Goal: Task Accomplishment & Management: Manage account settings

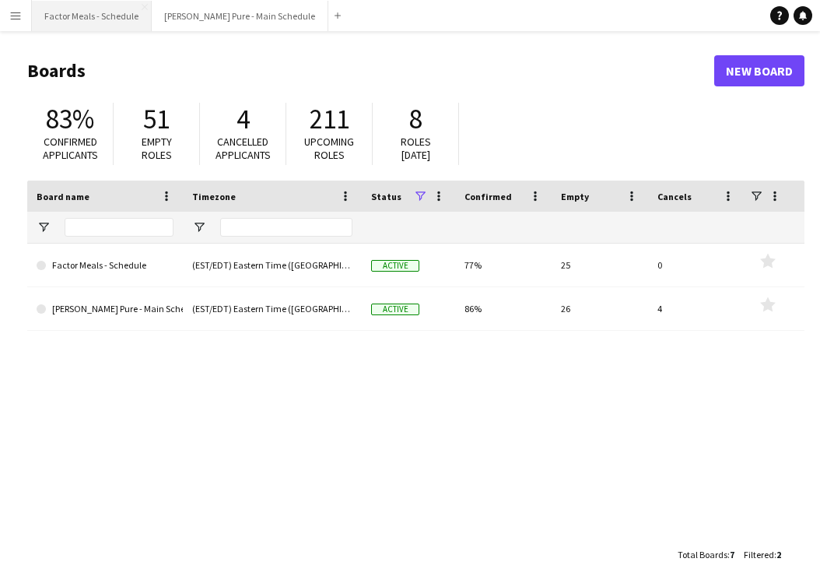
click at [93, 19] on button "Factor Meals - Schedule Close" at bounding box center [92, 16] width 120 height 30
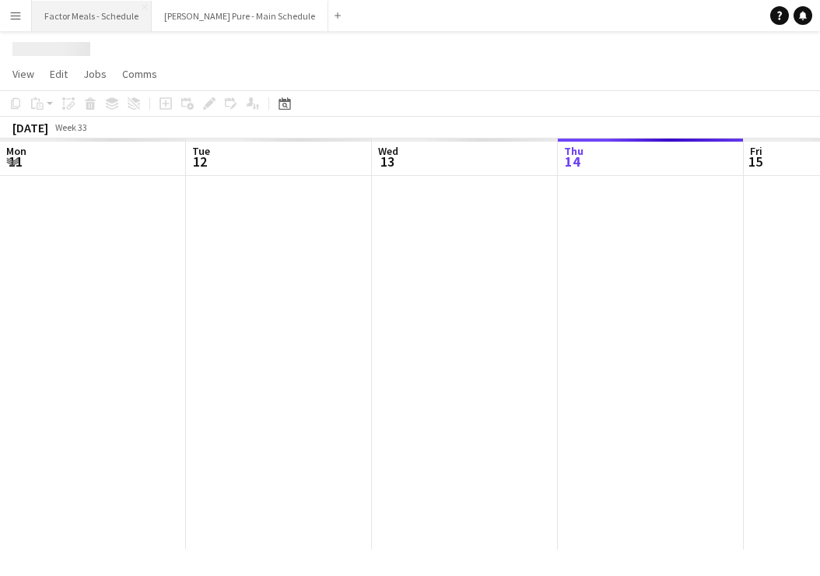
scroll to position [0, 372]
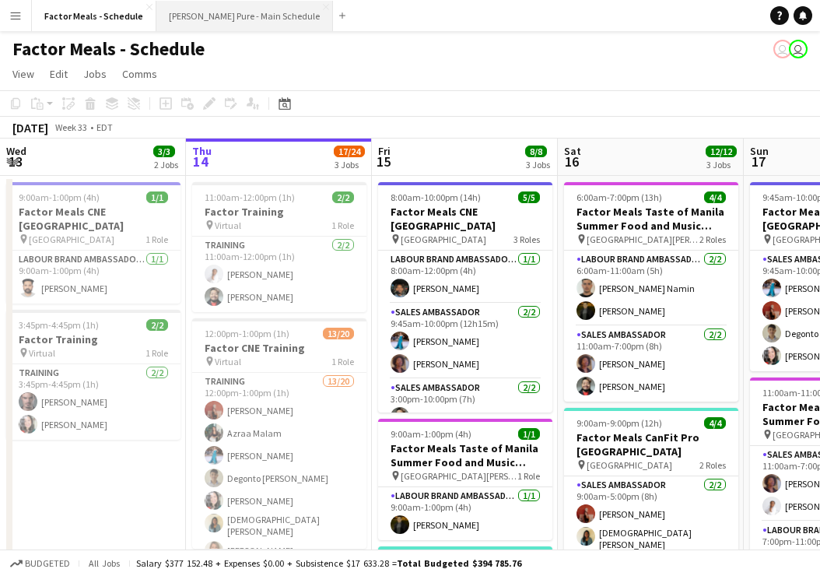
click at [213, 14] on button "[PERSON_NAME] Pure - Main Schedule Close" at bounding box center [244, 16] width 177 height 30
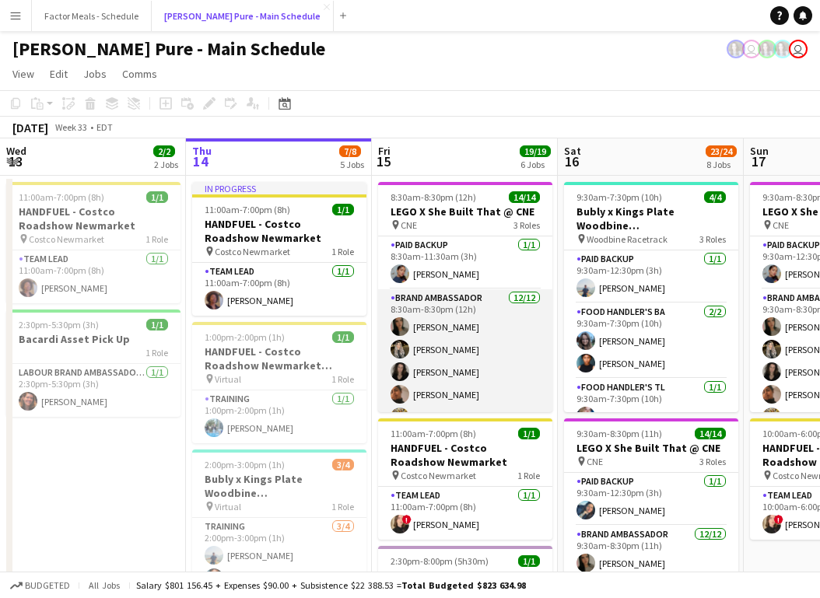
scroll to position [197, 0]
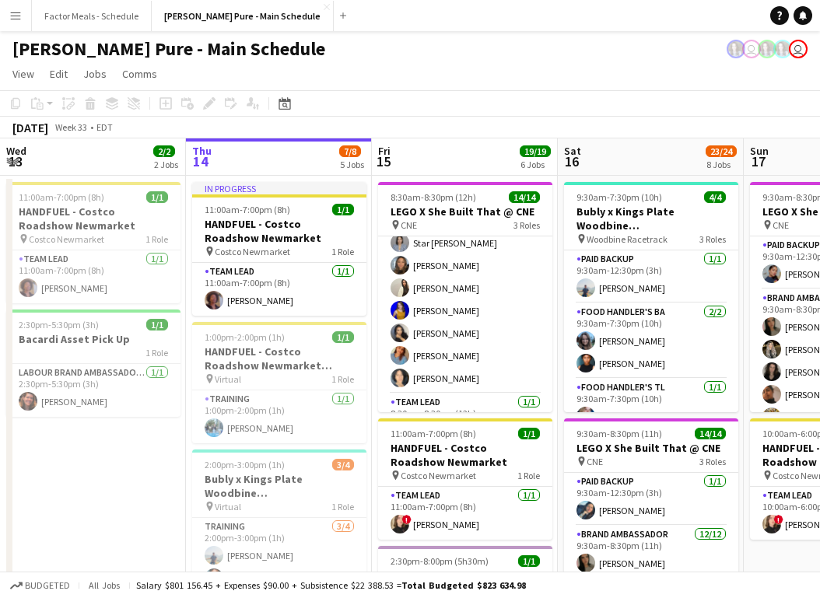
click at [466, 93] on app-toolbar "Copy Paste Paste Command V Paste with crew Command Shift V Paste linked Job [GE…" at bounding box center [410, 103] width 820 height 26
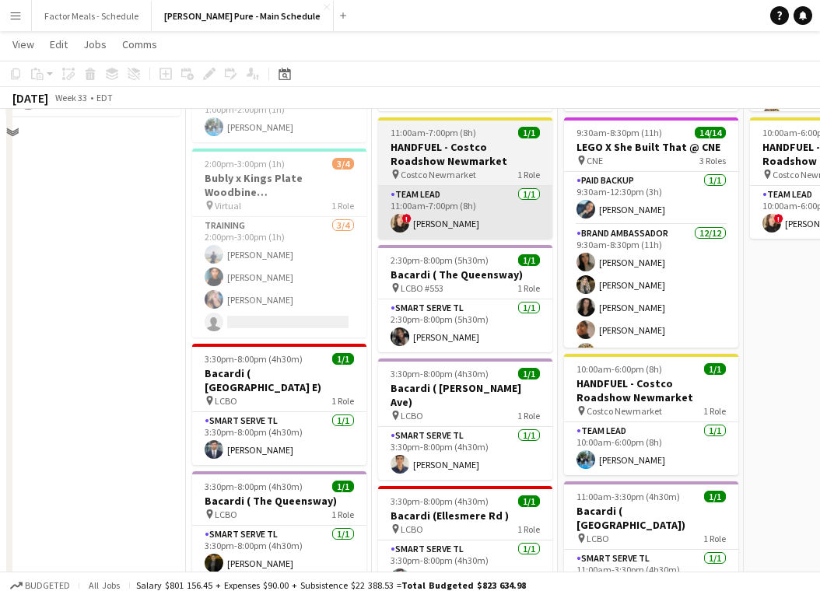
scroll to position [258, 0]
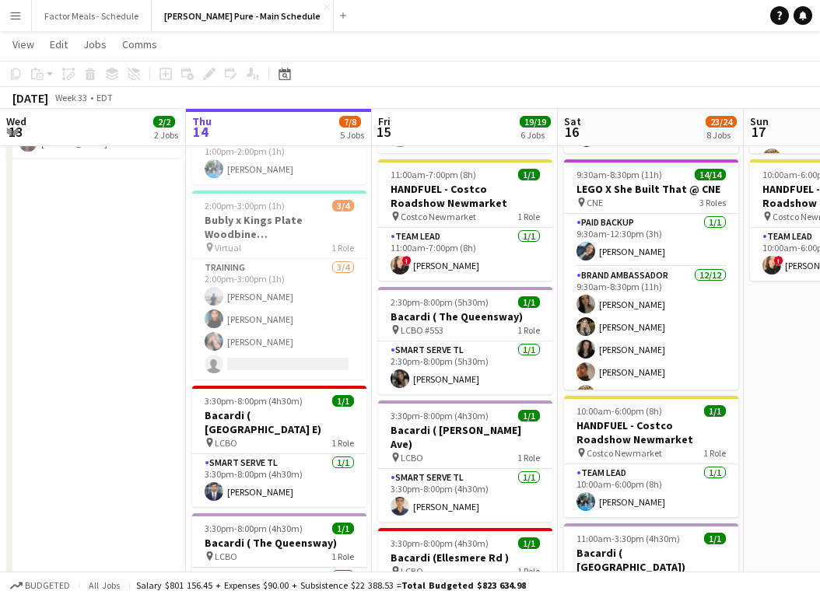
click at [496, 69] on app-toolbar "Copy Paste Paste Command V Paste with crew Command Shift V Paste linked Job [GE…" at bounding box center [410, 74] width 820 height 26
click at [230, 18] on button "[PERSON_NAME] Pure - Main Schedule Close" at bounding box center [243, 16] width 182 height 30
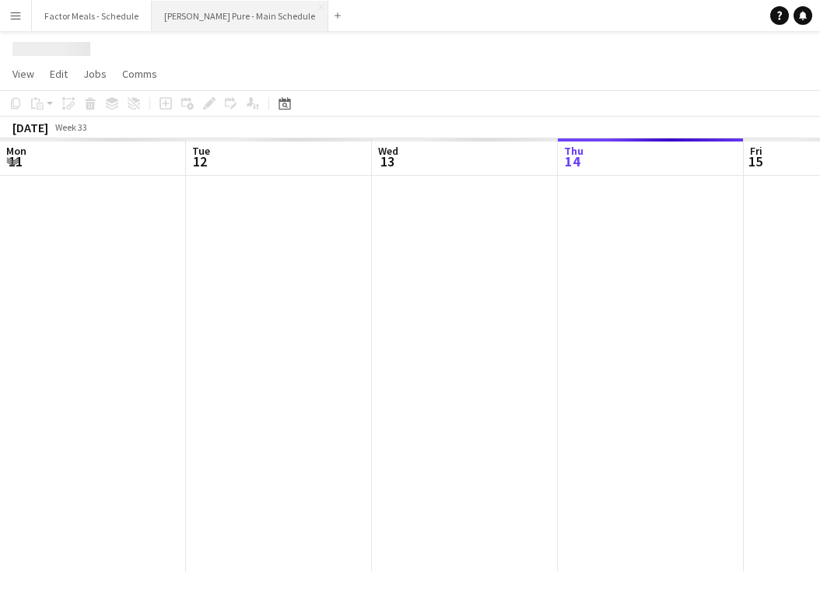
scroll to position [0, 372]
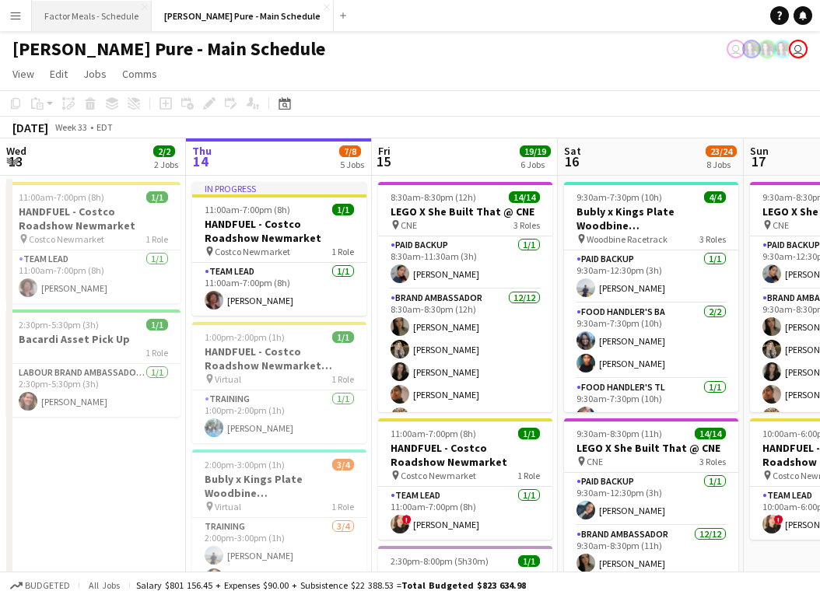
click at [93, 21] on button "Factor Meals - Schedule Close" at bounding box center [92, 16] width 120 height 30
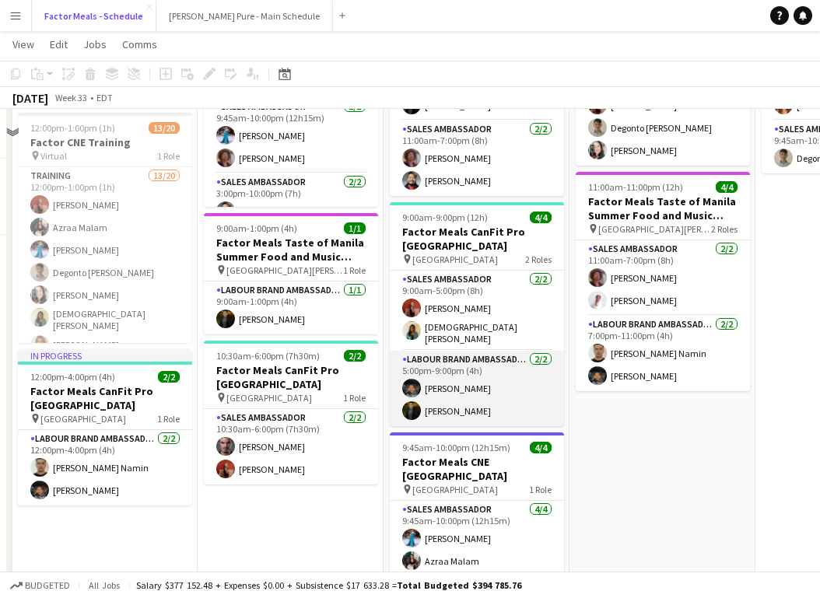
scroll to position [207, 0]
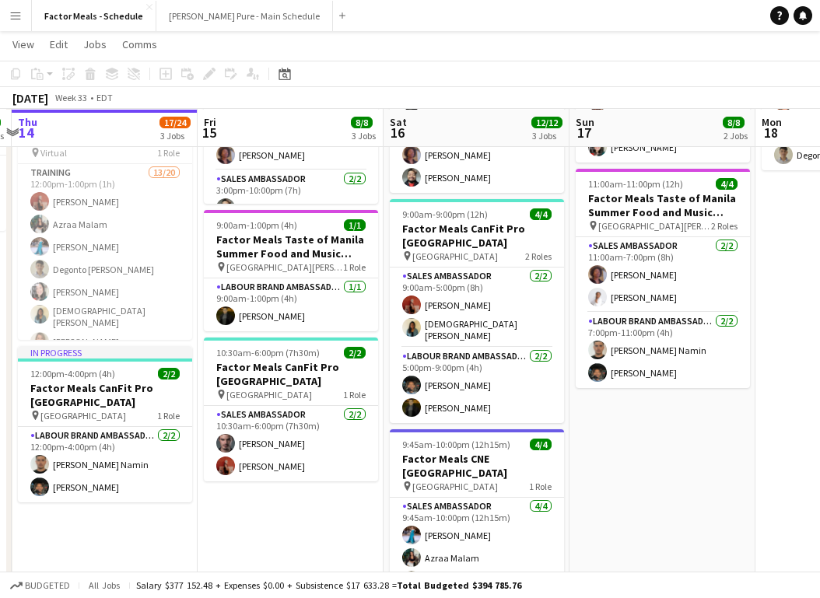
click at [202, 33] on app-page-menu "View Day view expanded Day view collapsed Month view Date picker Jump to [DATE]…" at bounding box center [410, 46] width 820 height 30
click at [205, 19] on button "[PERSON_NAME] Pure - Main Schedule Close" at bounding box center [244, 16] width 177 height 30
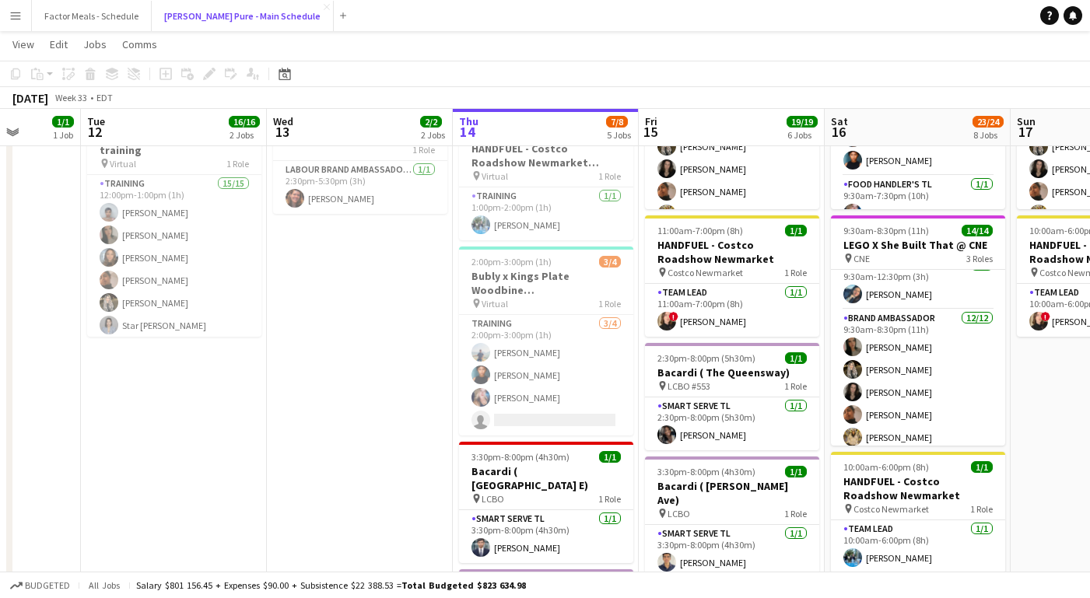
scroll to position [20, 0]
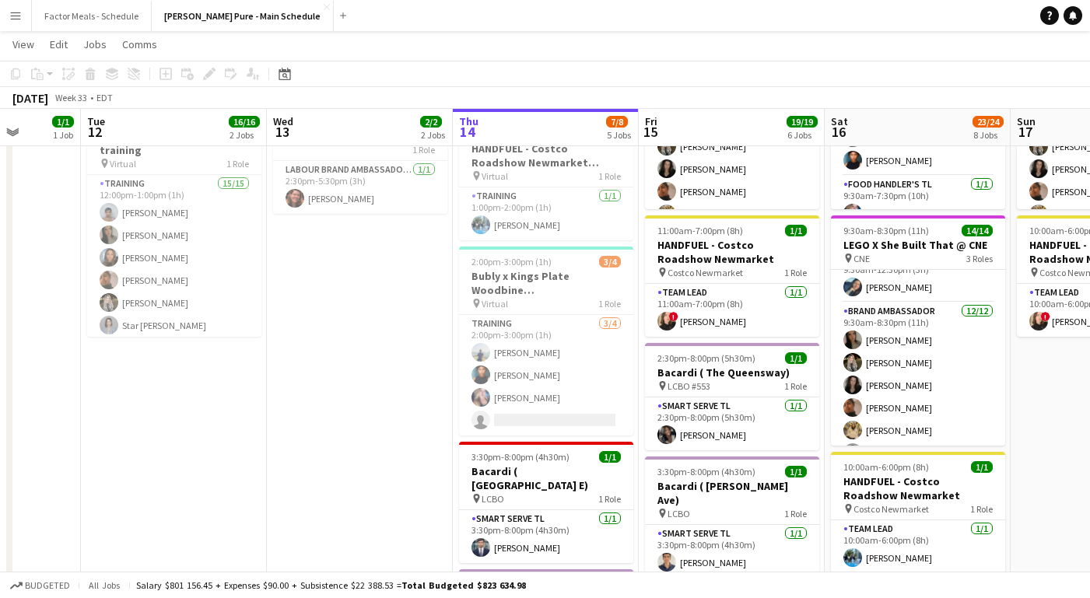
click at [715, 40] on app-page-menu "View Day view expanded Day view collapsed Month view Date picker Jump to [DATE]…" at bounding box center [545, 46] width 1090 height 30
click at [114, 14] on button "Factor Meals - Schedule Close" at bounding box center [92, 16] width 120 height 30
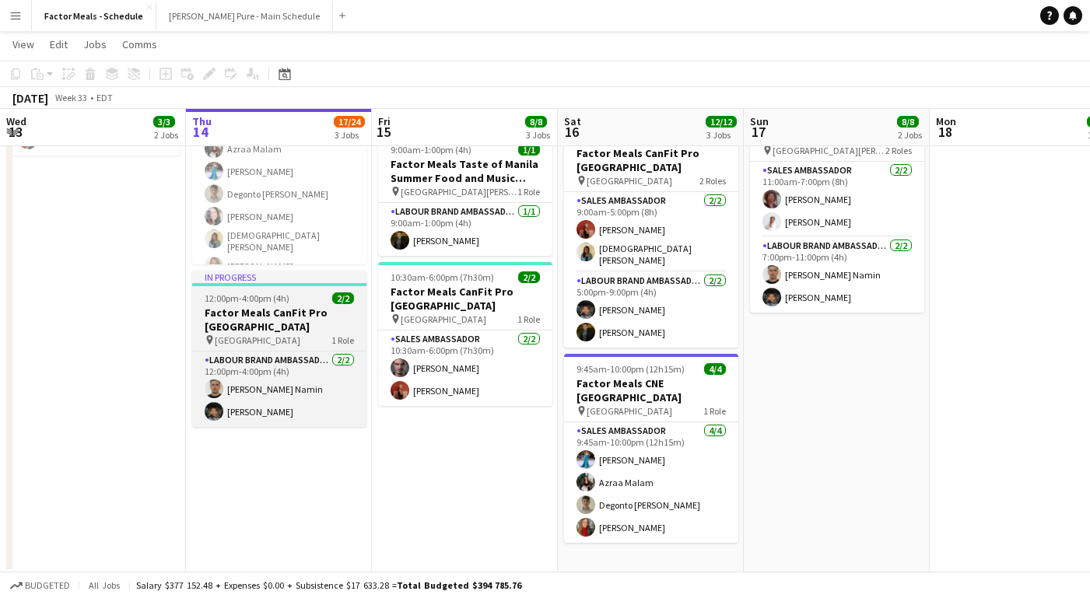
scroll to position [281, 0]
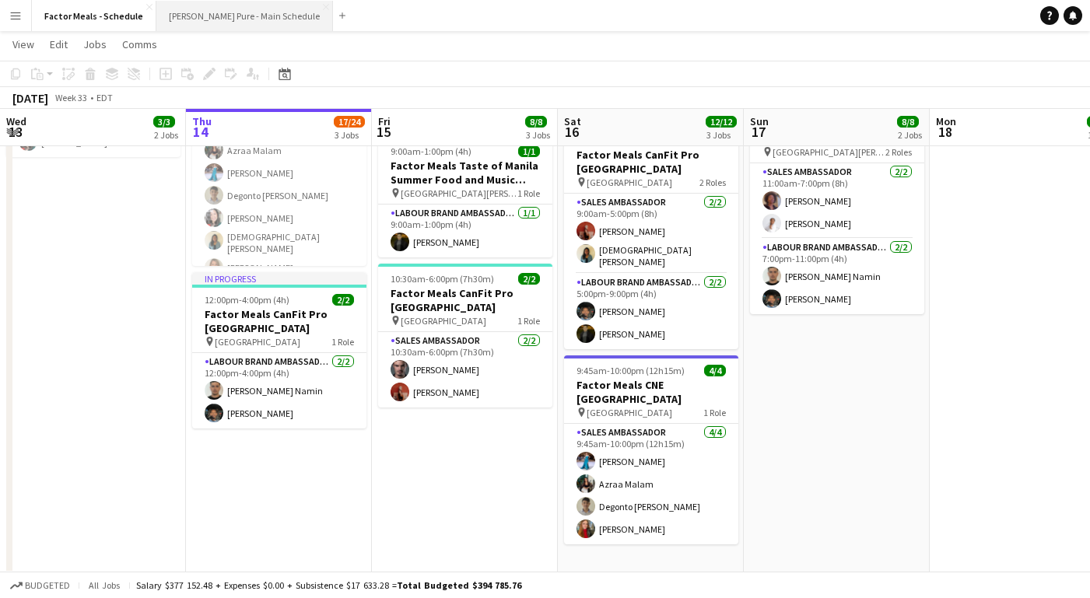
click at [227, 22] on button "[PERSON_NAME] Pure - Main Schedule Close" at bounding box center [244, 16] width 177 height 30
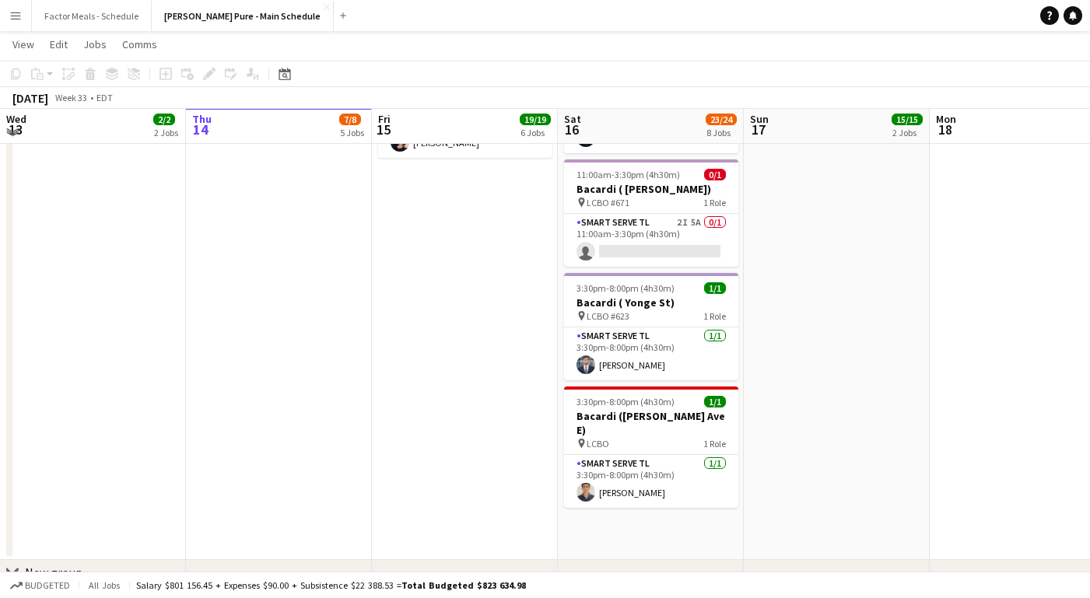
scroll to position [861, 0]
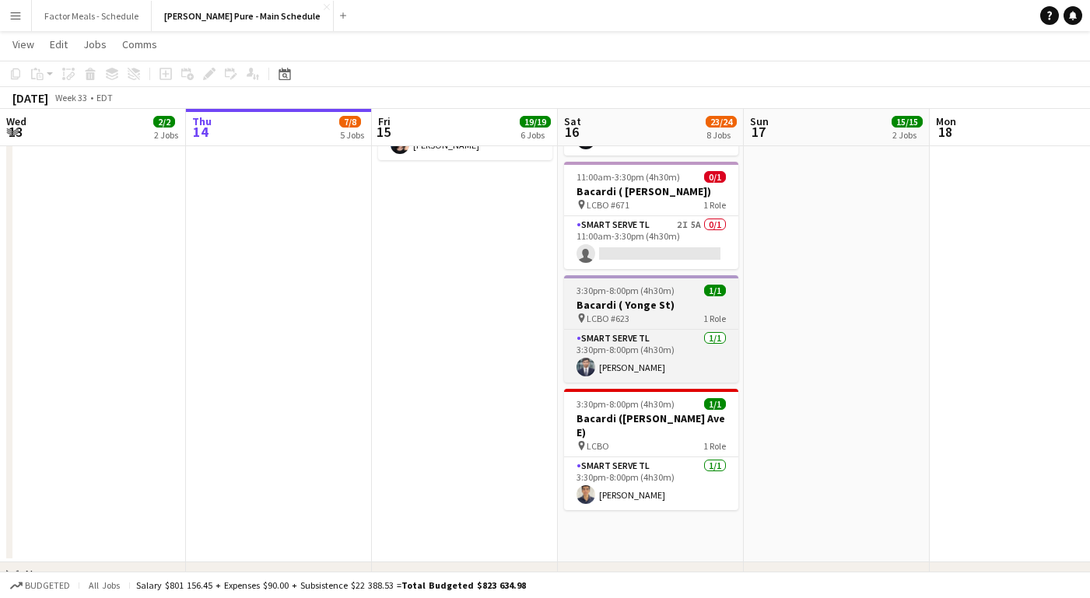
click at [638, 298] on h3 "Bacardi ( Yonge St)" at bounding box center [651, 305] width 174 height 14
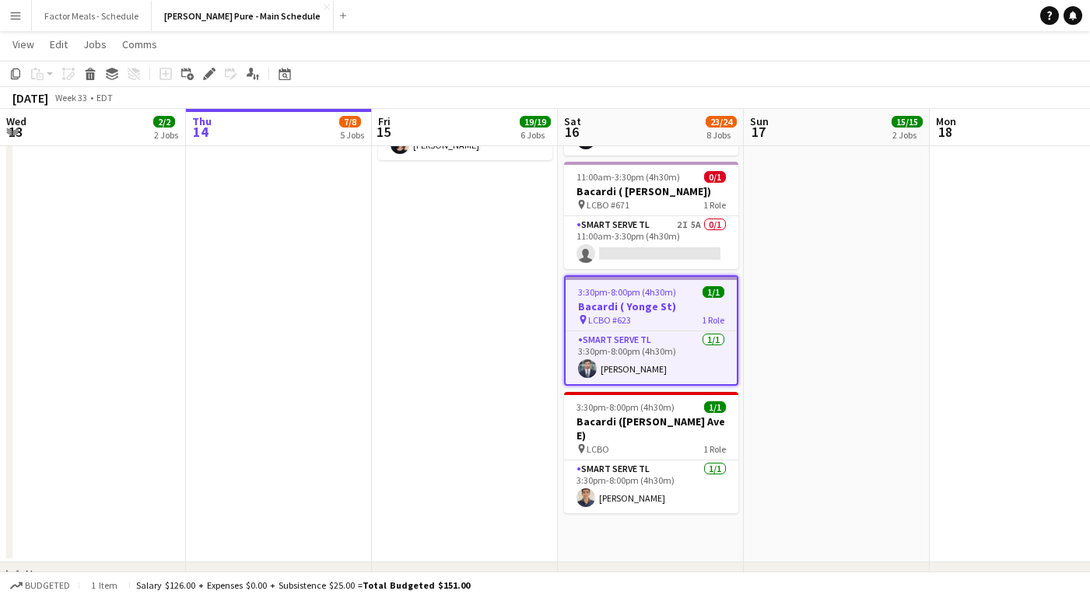
click at [638, 300] on h3 "Bacardi ( Yonge St)" at bounding box center [651, 307] width 171 height 14
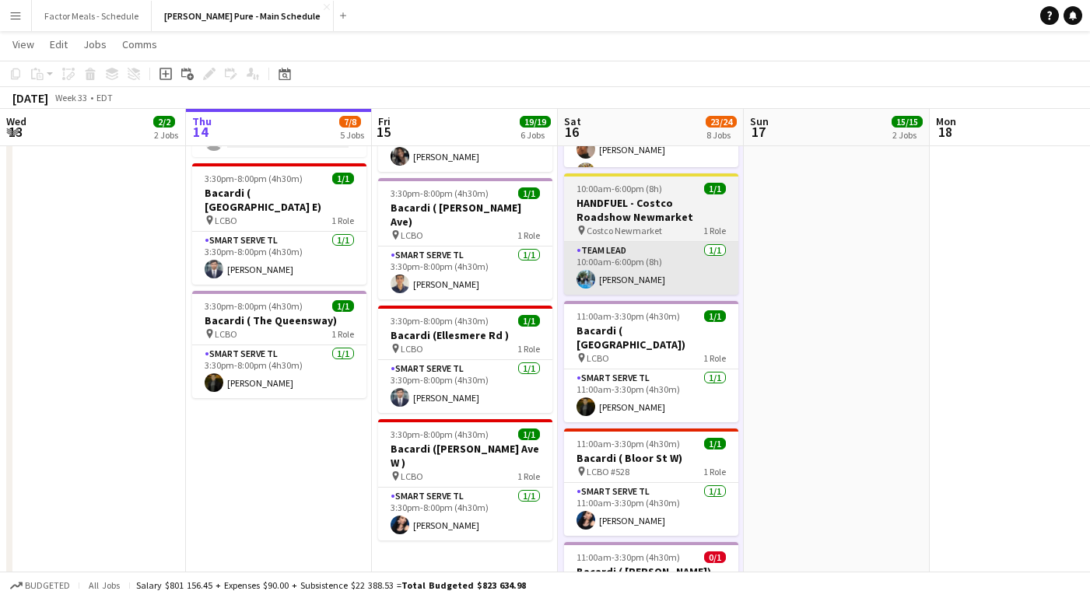
scroll to position [482, 0]
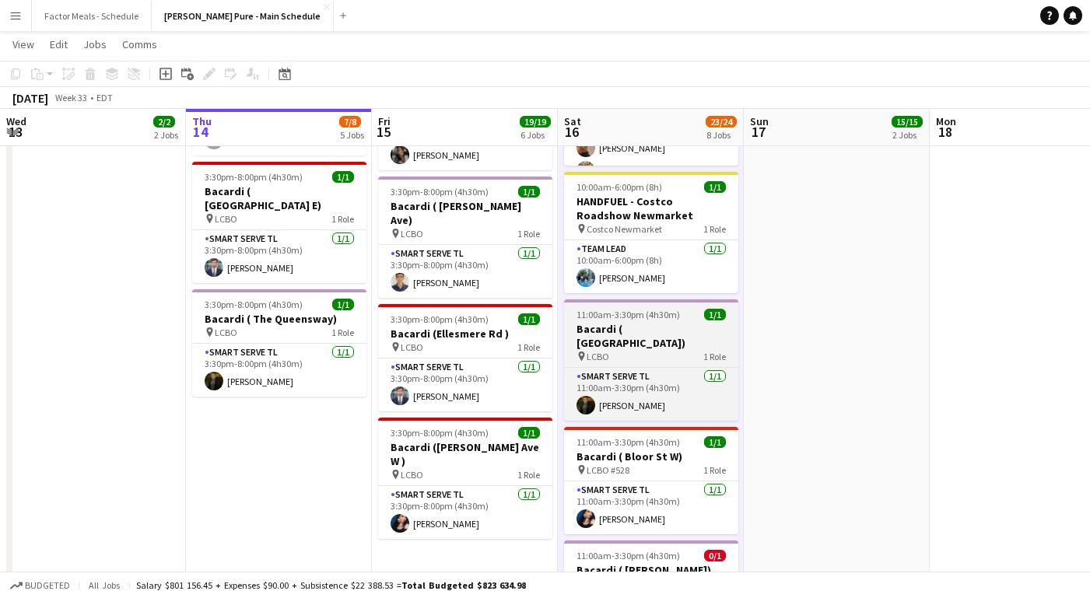
click at [625, 328] on h3 "Bacardi ( [GEOGRAPHIC_DATA])" at bounding box center [651, 336] width 174 height 28
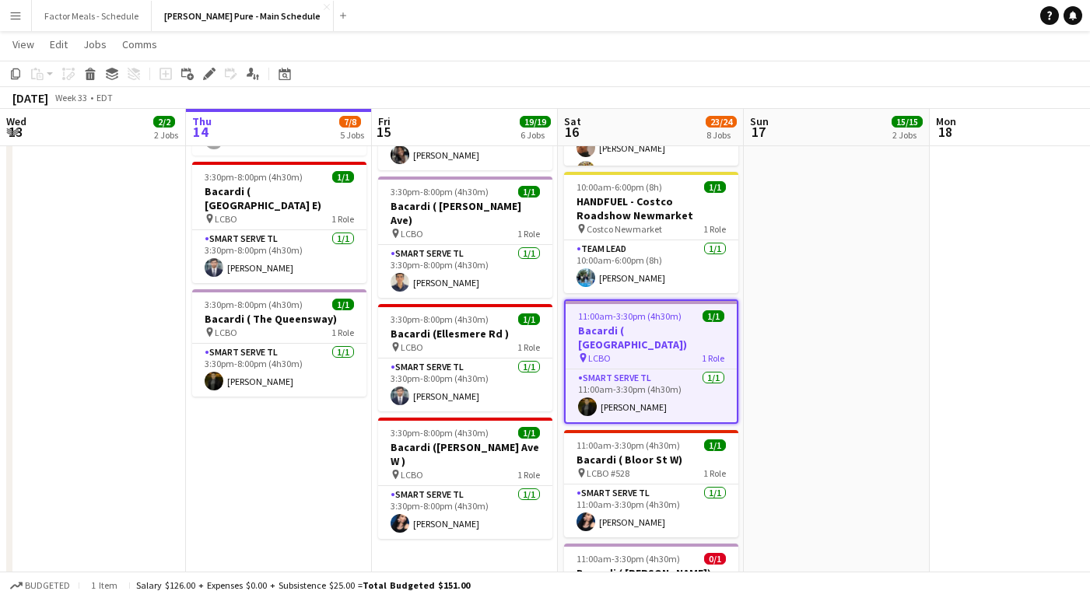
click at [583, 353] on icon at bounding box center [583, 357] width 6 height 9
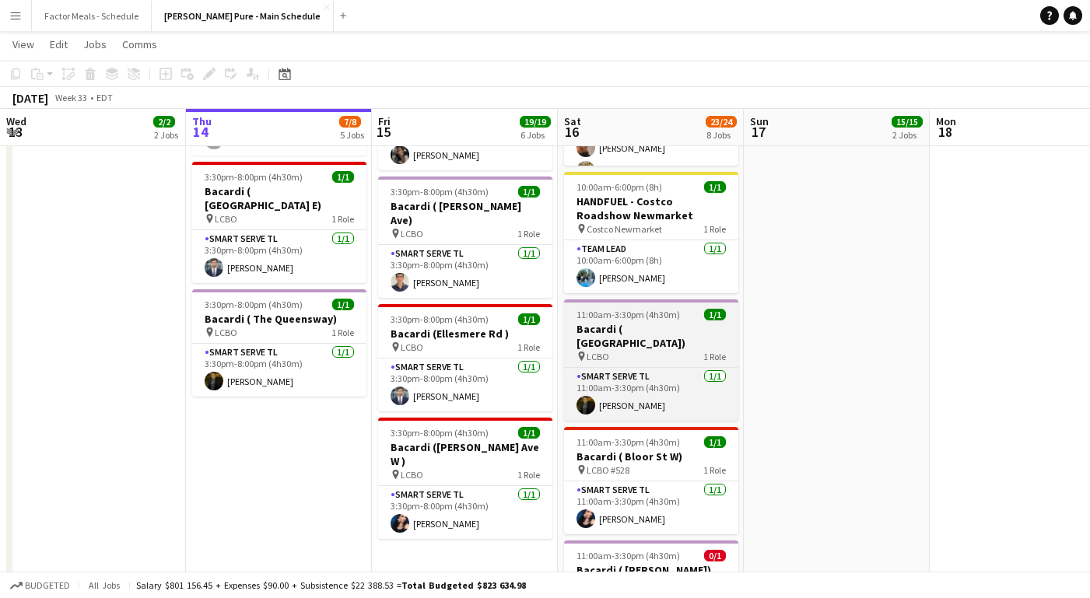
click at [600, 332] on h3 "Bacardi ( [GEOGRAPHIC_DATA])" at bounding box center [651, 336] width 174 height 28
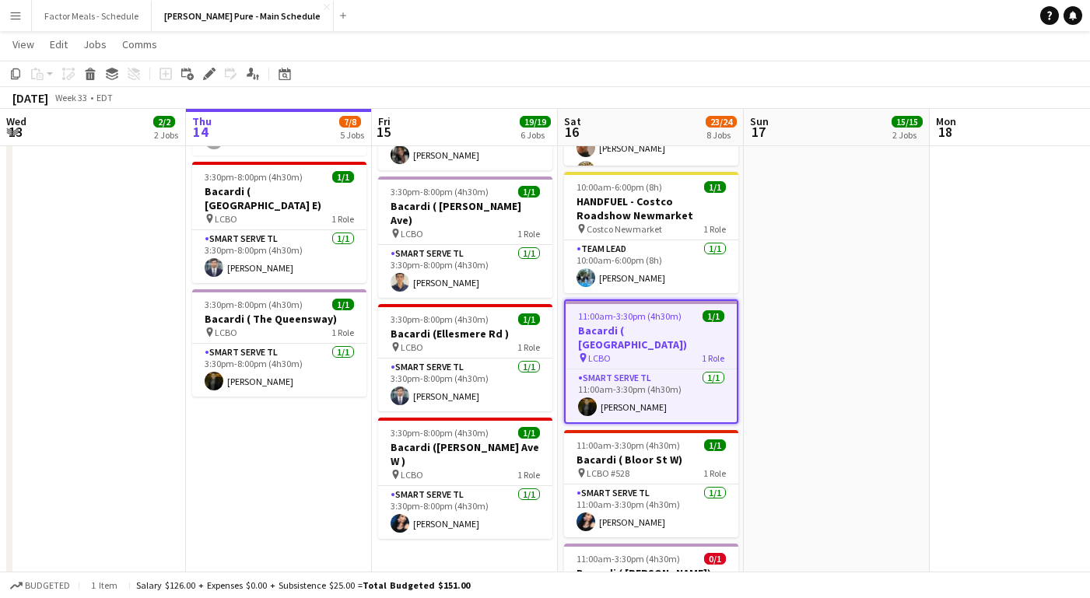
click at [819, 356] on app-date-cell at bounding box center [1023, 317] width 186 height 1249
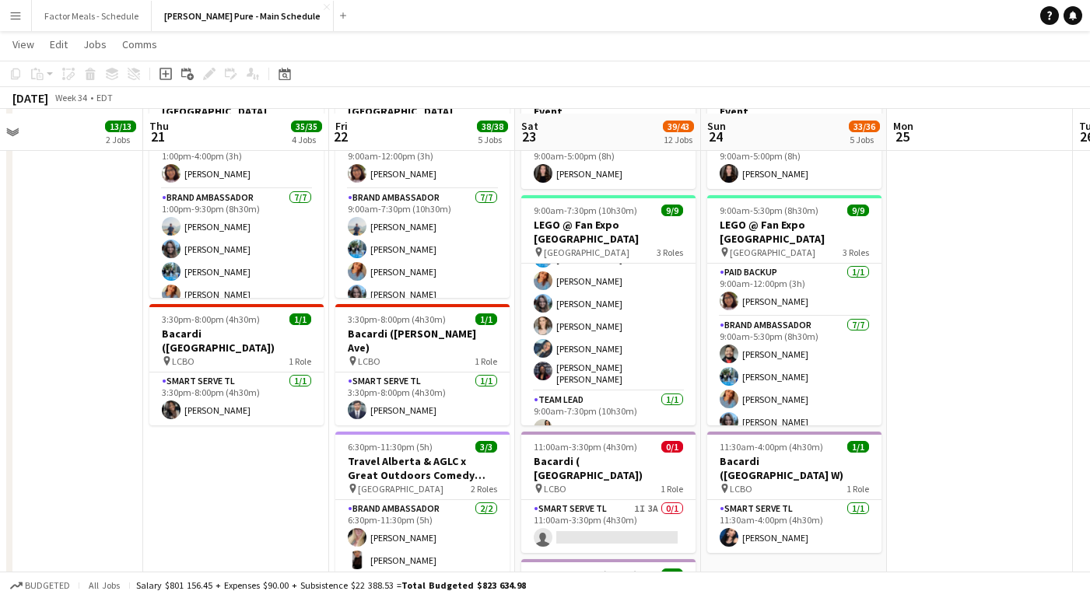
scroll to position [591, 0]
